Goal: Find specific page/section: Find specific page/section

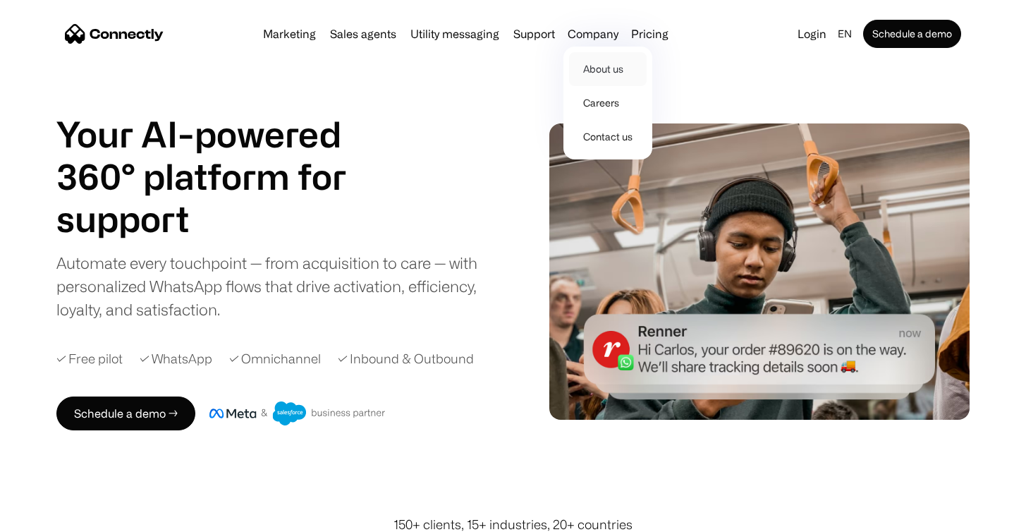
click at [596, 66] on link "About us" at bounding box center [608, 69] width 78 height 34
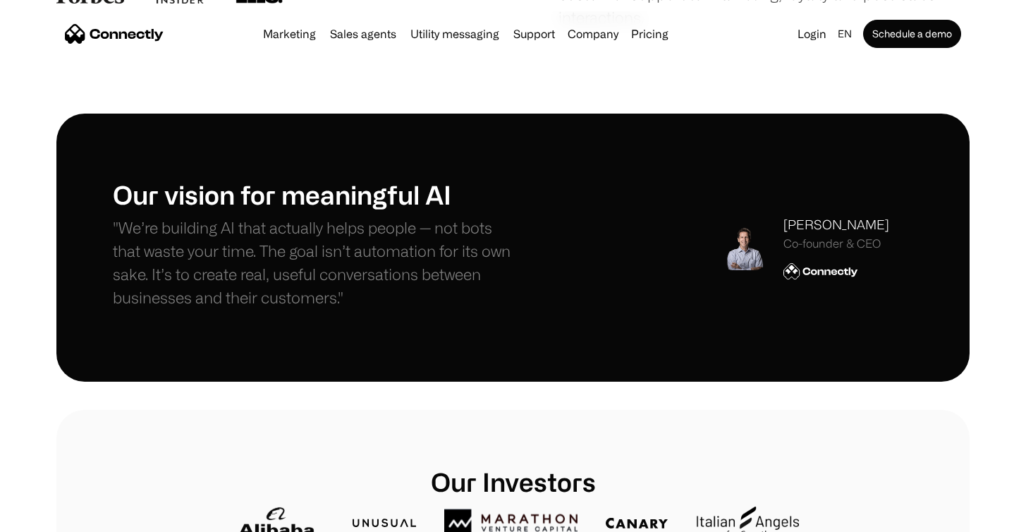
scroll to position [367, 0]
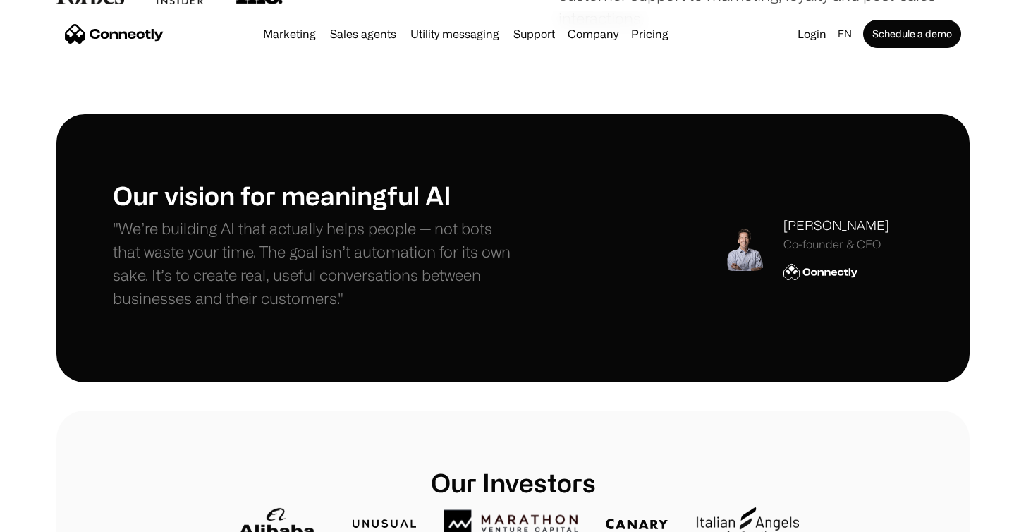
drag, startPoint x: 837, startPoint y: 228, endPoint x: 897, endPoint y: 226, distance: 60.0
click at [897, 226] on div "Stefanos Loukakos Co-founder & CEO" at bounding box center [817, 248] width 192 height 64
copy div "Loukakos"
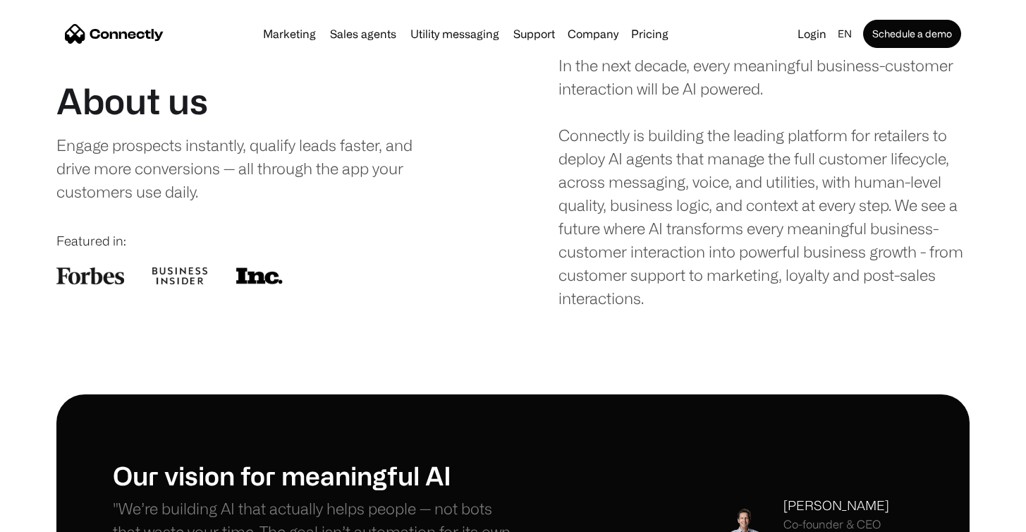
scroll to position [0, 0]
